Goal: Find specific page/section: Find specific page/section

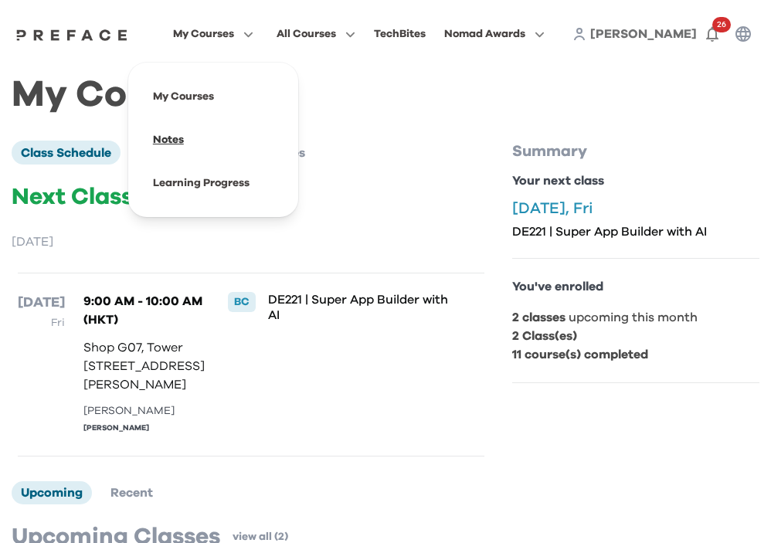
click at [192, 140] on span at bounding box center [213, 139] width 145 height 43
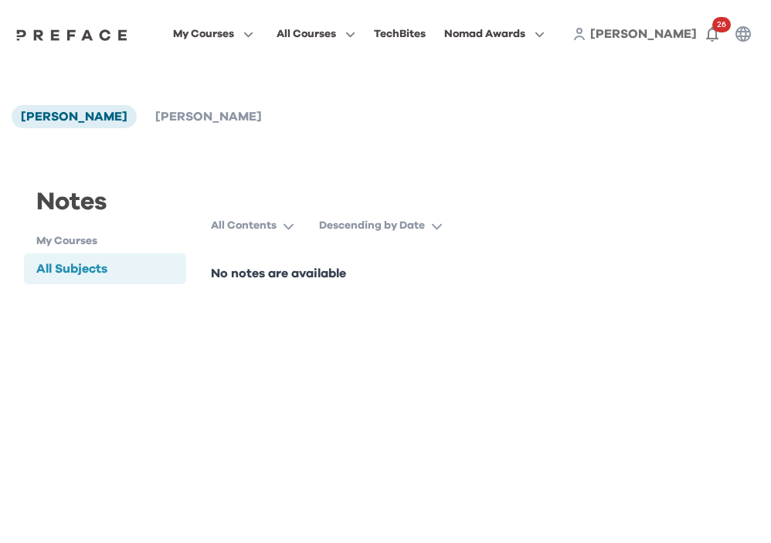
click at [255, 220] on p "All Contents" at bounding box center [244, 225] width 66 height 15
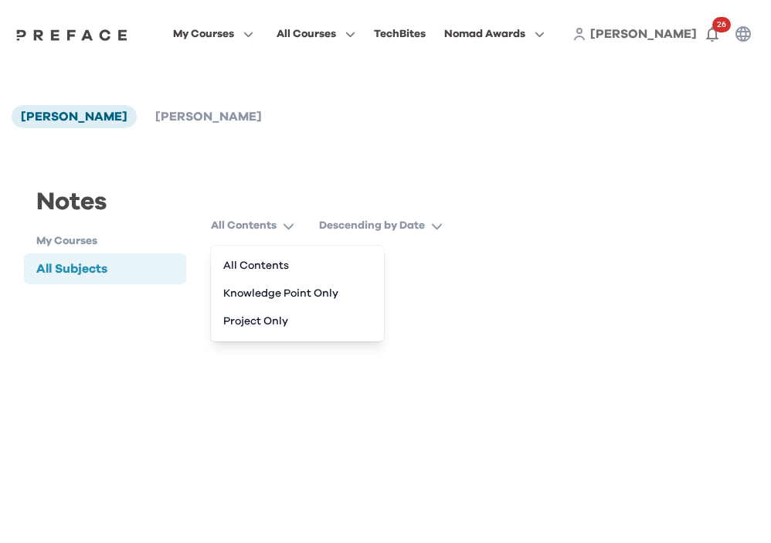
click at [171, 307] on div "Notes My Courses All Subjects" at bounding box center [105, 233] width 187 height 173
